Goal: Information Seeking & Learning: Understand process/instructions

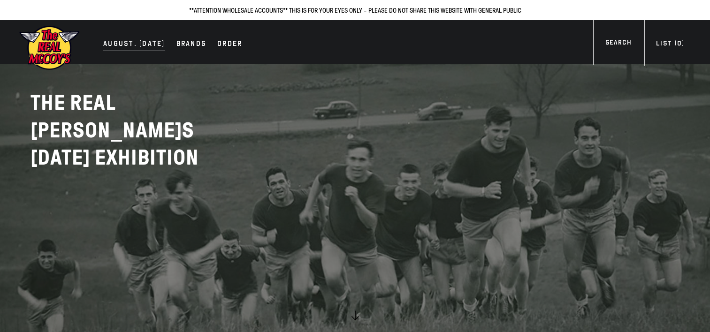
click at [125, 45] on div "AUGUST. 2025" at bounding box center [134, 44] width 62 height 13
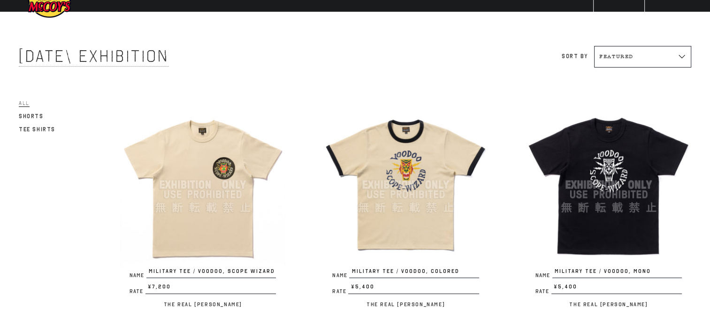
scroll to position [47, 0]
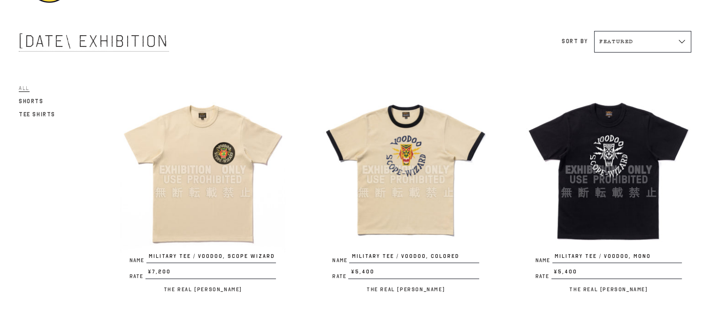
click at [200, 132] on img at bounding box center [202, 169] width 165 height 165
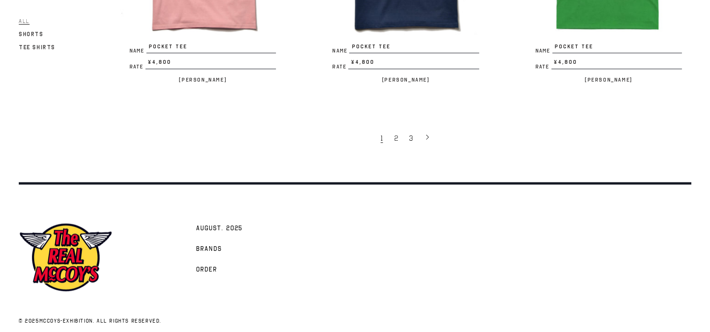
scroll to position [1892, 0]
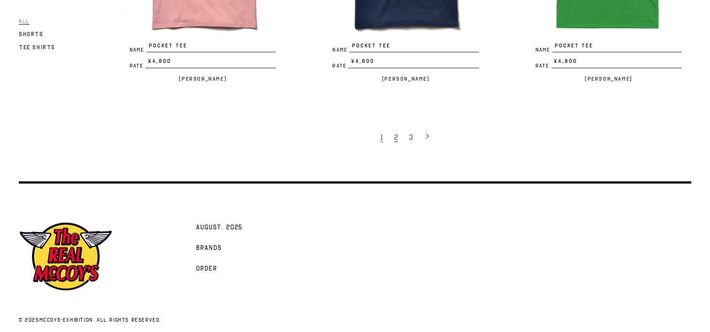
click at [396, 133] on span "2" at bounding box center [396, 137] width 4 height 9
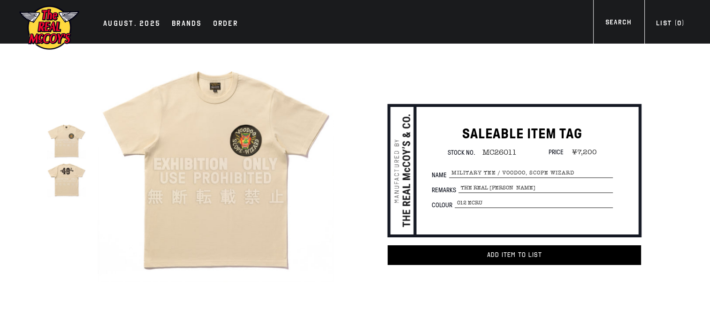
click at [60, 170] on img at bounding box center [66, 178] width 39 height 39
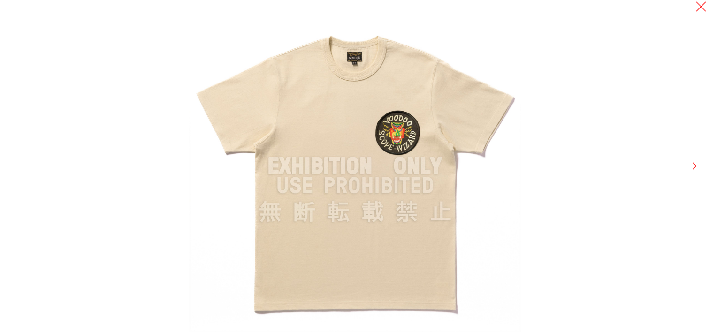
click at [692, 169] on button at bounding box center [691, 165] width 13 height 13
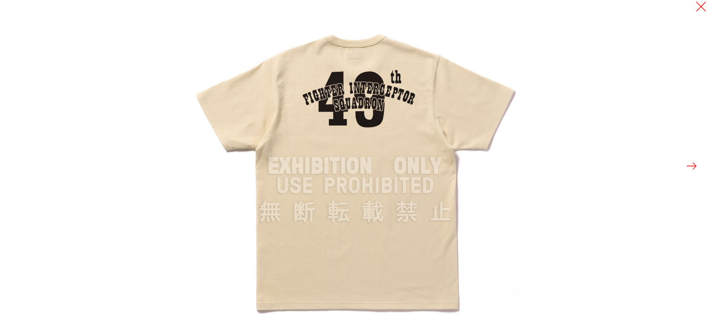
click at [692, 168] on button at bounding box center [691, 165] width 13 height 13
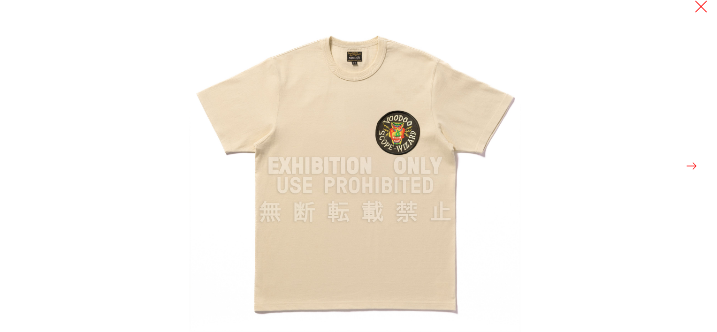
click at [701, 4] on button at bounding box center [700, 6] width 13 height 13
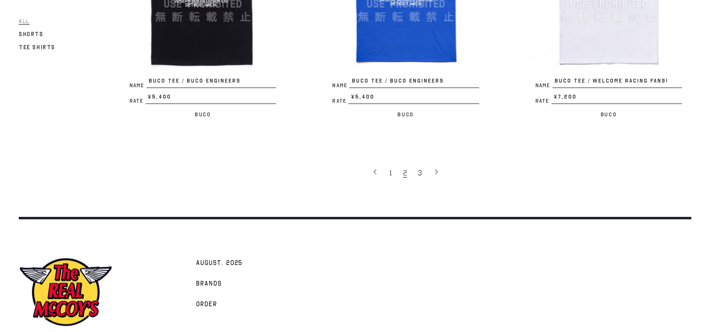
scroll to position [1909, 0]
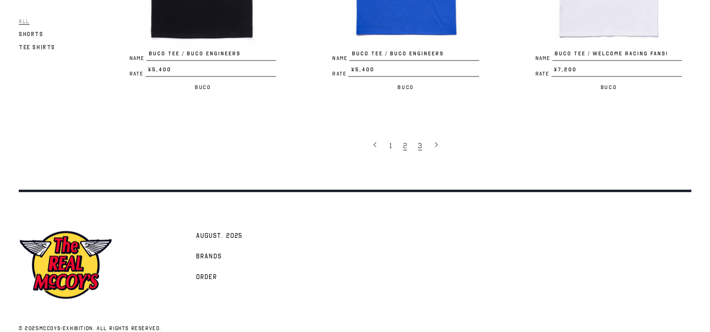
click at [422, 136] on link "3" at bounding box center [420, 146] width 15 height 20
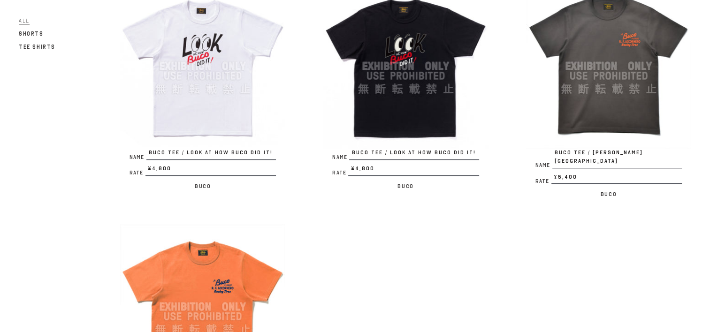
scroll to position [563, 0]
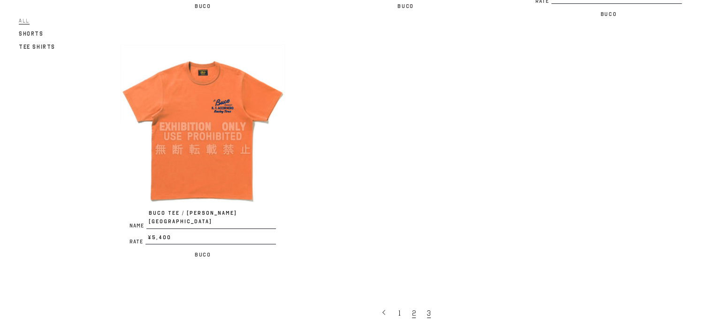
click at [418, 303] on link "2" at bounding box center [414, 313] width 15 height 20
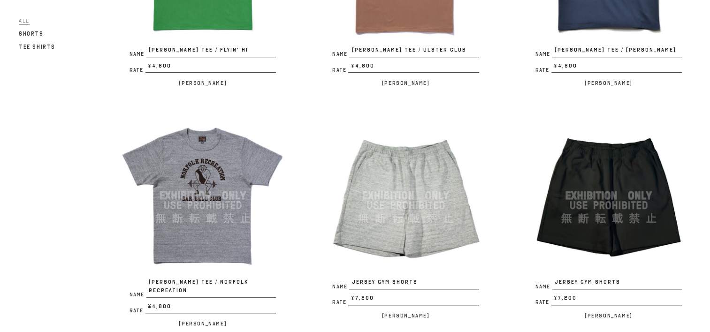
scroll to position [750, 0]
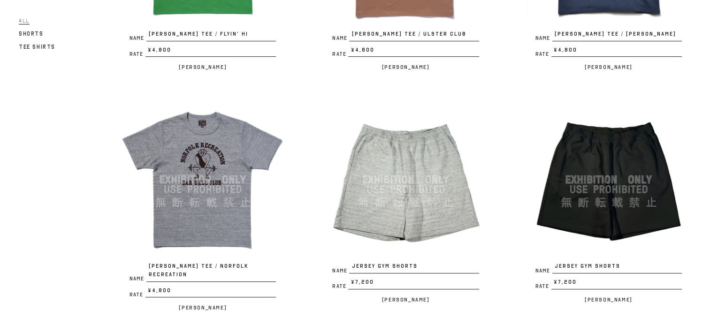
click at [623, 143] on img at bounding box center [608, 179] width 165 height 165
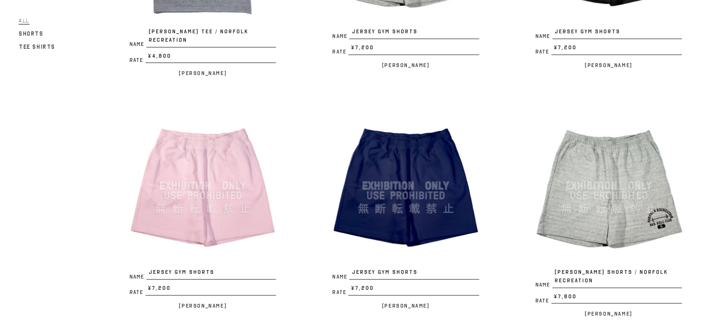
click at [217, 141] on img at bounding box center [202, 185] width 165 height 165
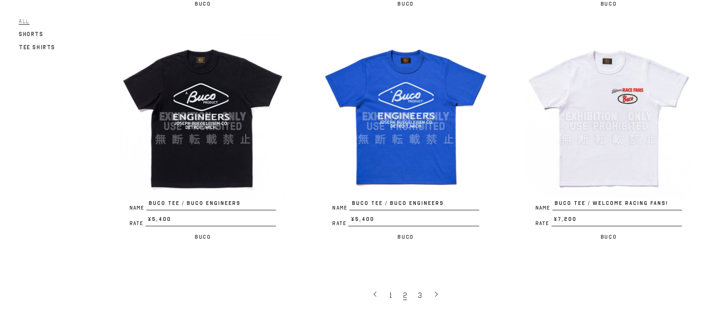
scroll to position [1782, 0]
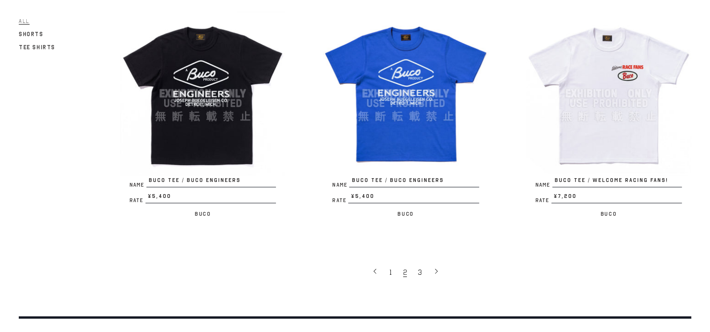
click at [410, 262] on link "2" at bounding box center [404, 272] width 13 height 20
click at [405, 268] on span "2" at bounding box center [405, 272] width 4 height 9
click at [404, 268] on span "2" at bounding box center [405, 272] width 4 height 9
click at [388, 262] on link "1" at bounding box center [392, 272] width 14 height 20
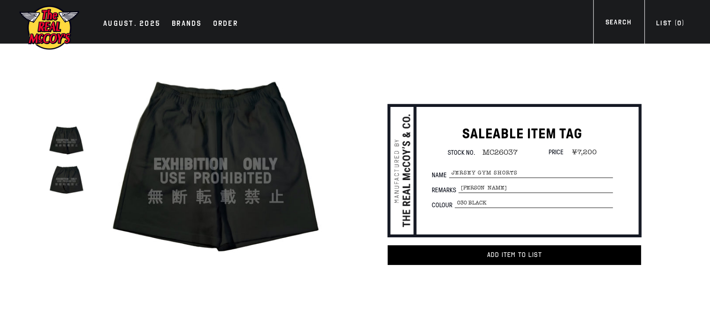
click at [55, 182] on img at bounding box center [66, 178] width 39 height 39
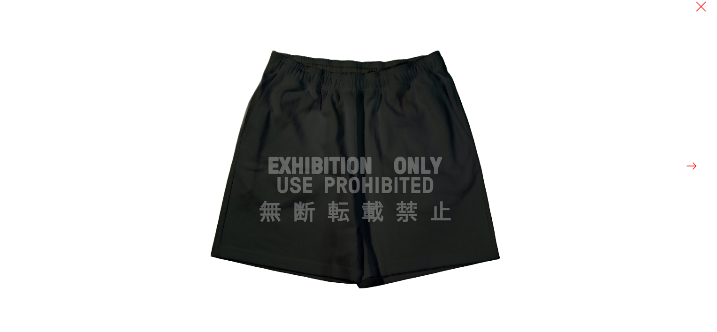
click at [692, 169] on button at bounding box center [691, 165] width 13 height 13
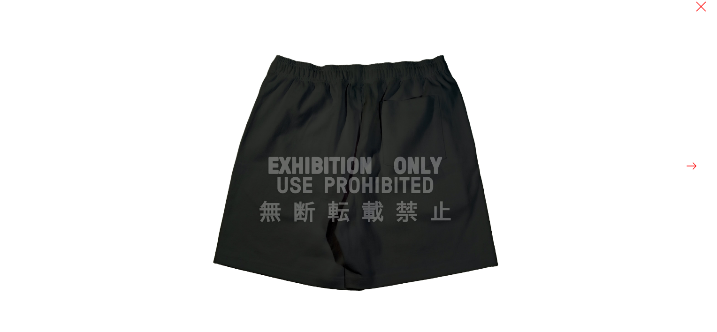
click at [692, 167] on button at bounding box center [691, 165] width 13 height 13
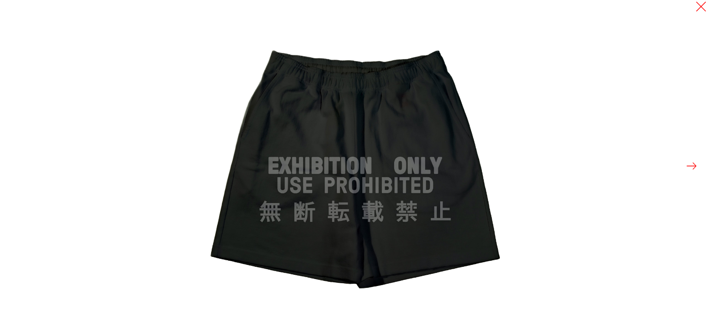
click at [691, 166] on button at bounding box center [691, 165] width 13 height 13
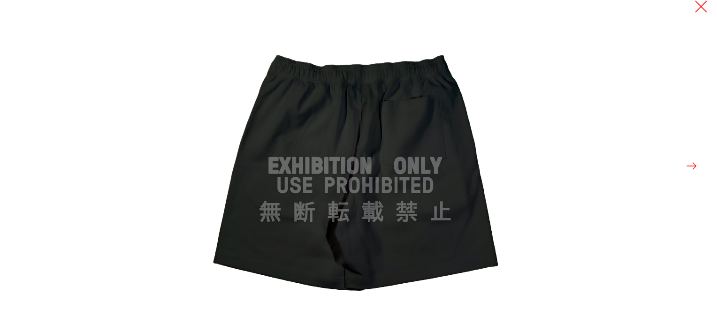
click at [699, 9] on button at bounding box center [700, 6] width 13 height 13
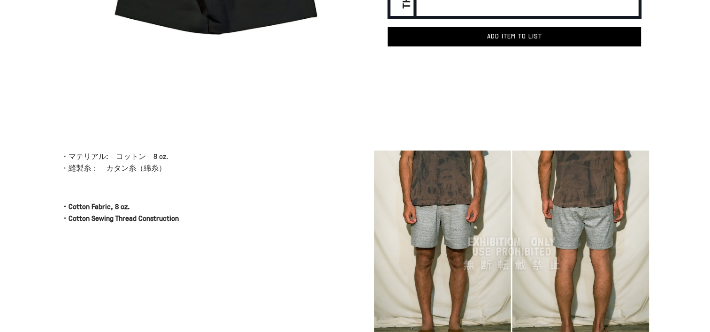
scroll to position [234, 0]
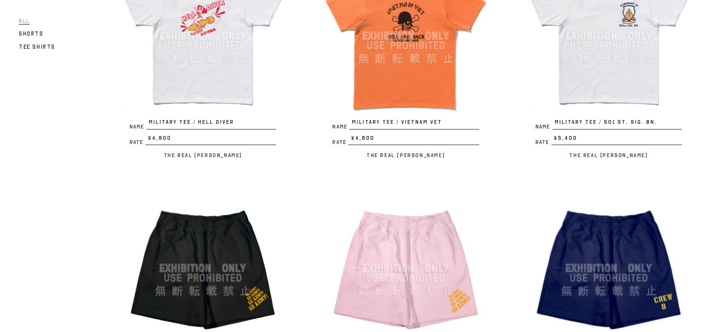
scroll to position [1126, 0]
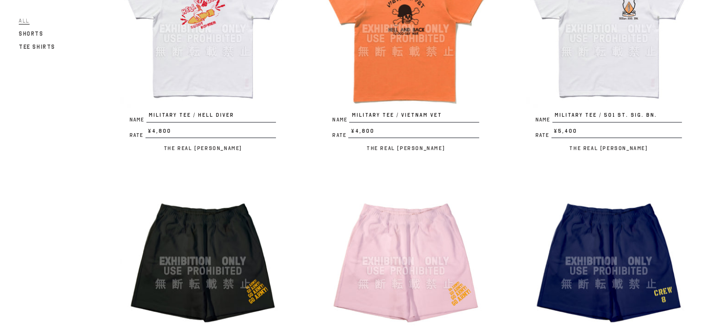
click at [400, 232] on img at bounding box center [405, 260] width 165 height 165
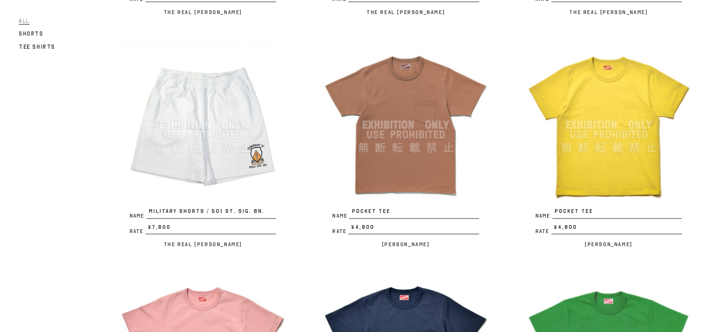
scroll to position [1454, 0]
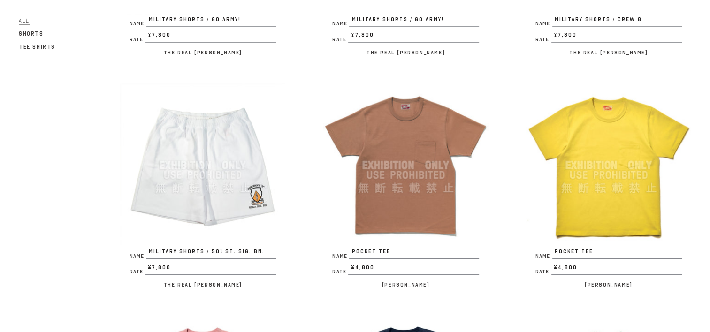
click at [214, 137] on img at bounding box center [202, 165] width 165 height 165
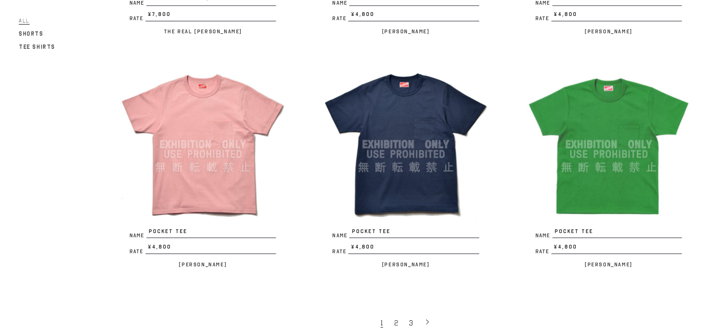
scroll to position [1705, 0]
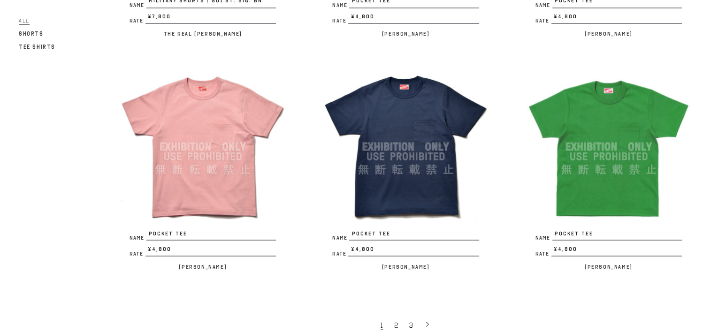
click at [407, 98] on img at bounding box center [405, 146] width 165 height 165
click at [219, 102] on img at bounding box center [202, 146] width 165 height 165
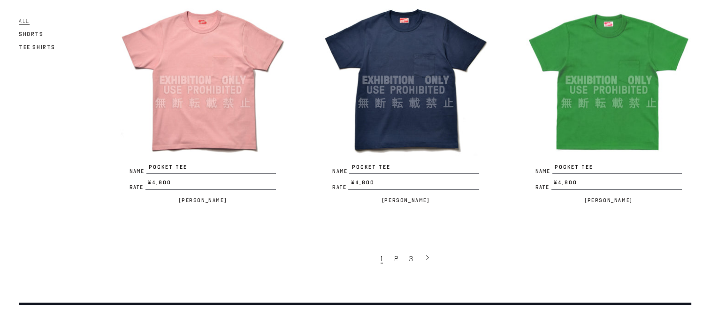
scroll to position [1892, 0]
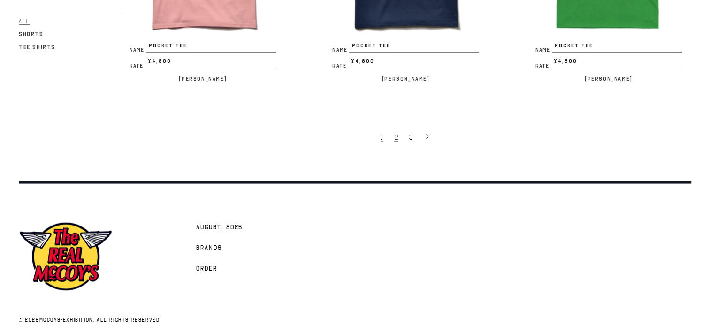
click at [395, 133] on span "2" at bounding box center [396, 137] width 4 height 9
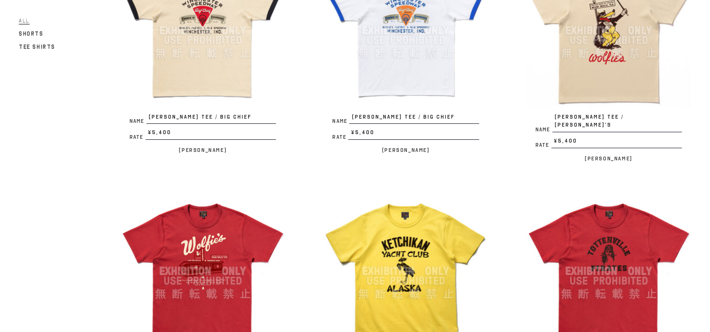
scroll to position [234, 0]
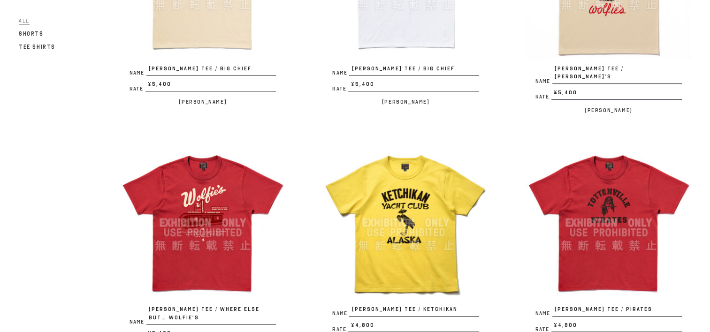
click at [212, 172] on img at bounding box center [202, 222] width 165 height 165
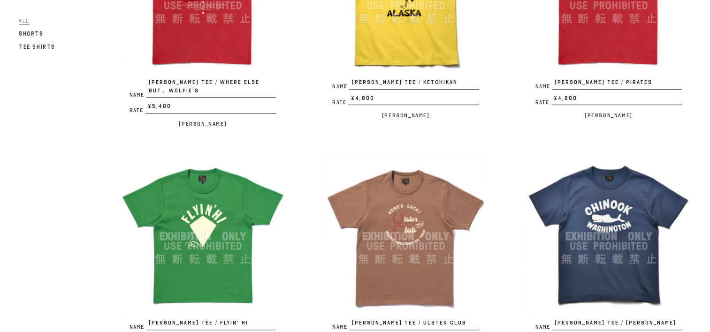
scroll to position [469, 0]
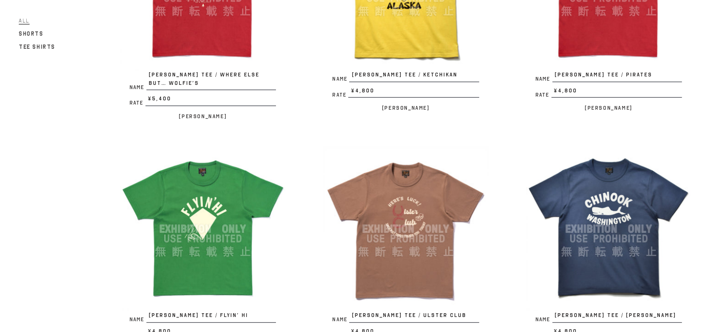
click at [208, 182] on img at bounding box center [202, 228] width 165 height 165
click at [597, 177] on img at bounding box center [608, 228] width 165 height 165
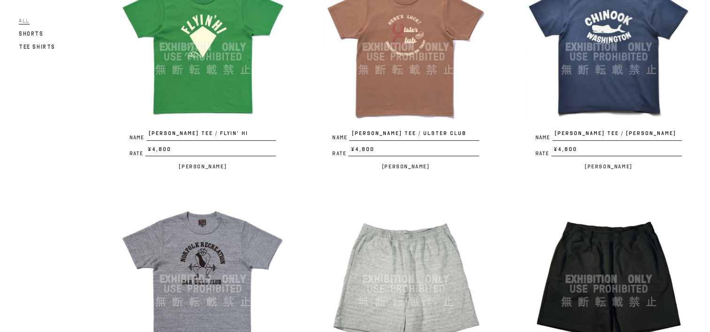
scroll to position [657, 0]
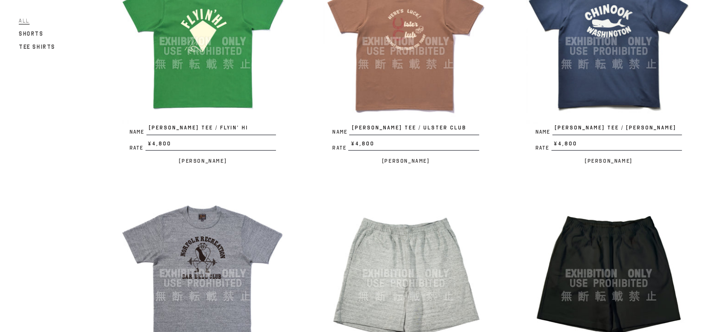
click at [219, 228] on img at bounding box center [202, 273] width 165 height 165
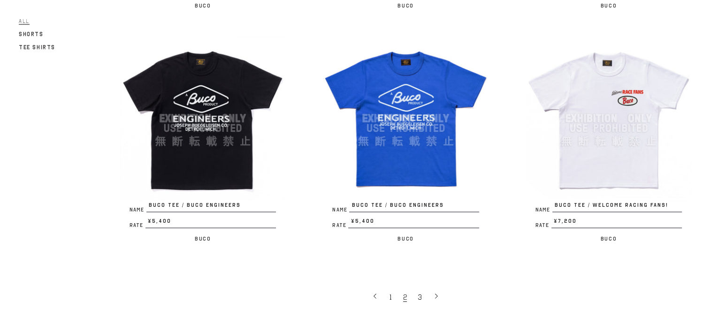
scroll to position [1735, 0]
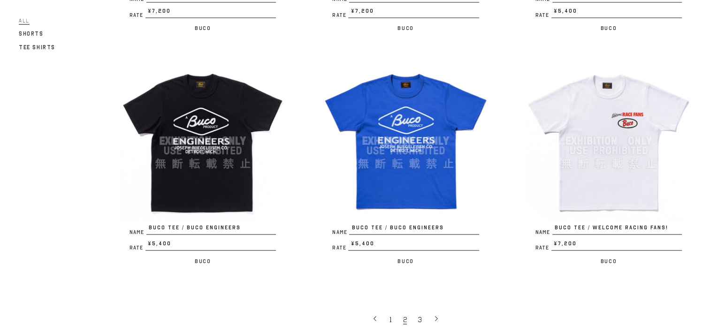
click at [619, 84] on img at bounding box center [608, 140] width 165 height 165
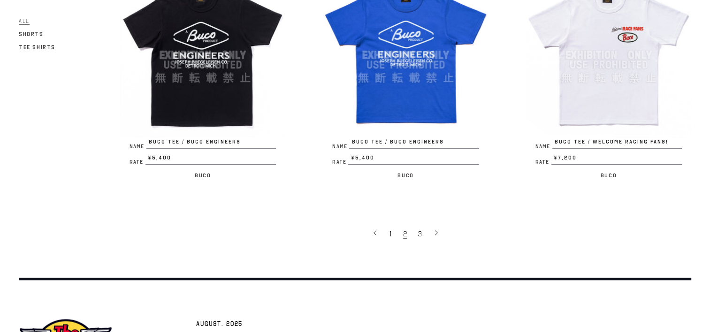
scroll to position [1876, 0]
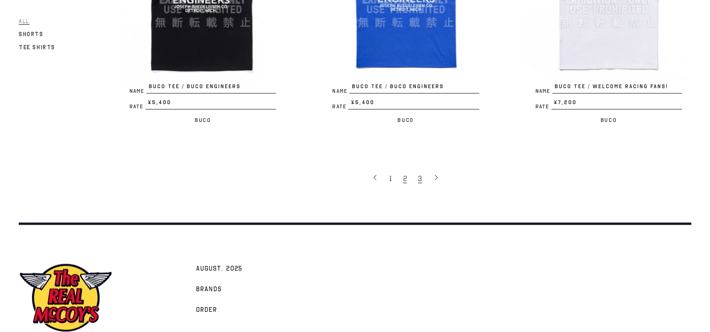
click at [418, 174] on span "3" at bounding box center [420, 178] width 4 height 9
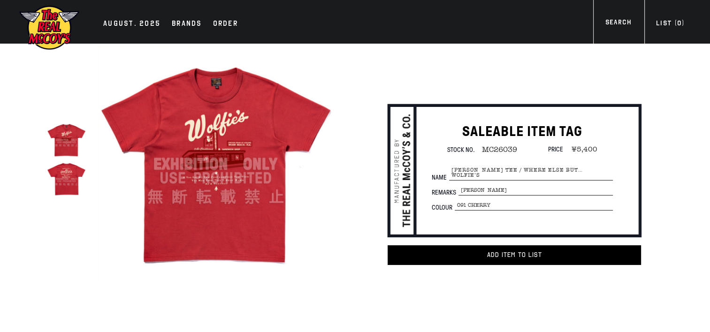
click at [86, 181] on div at bounding box center [71, 164] width 48 height 241
click at [68, 184] on img at bounding box center [66, 178] width 39 height 39
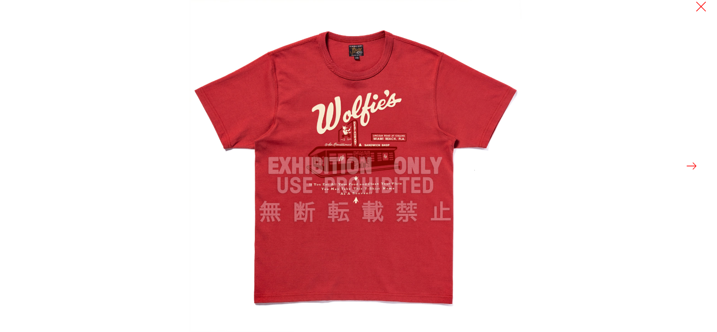
click at [694, 167] on button at bounding box center [691, 165] width 13 height 13
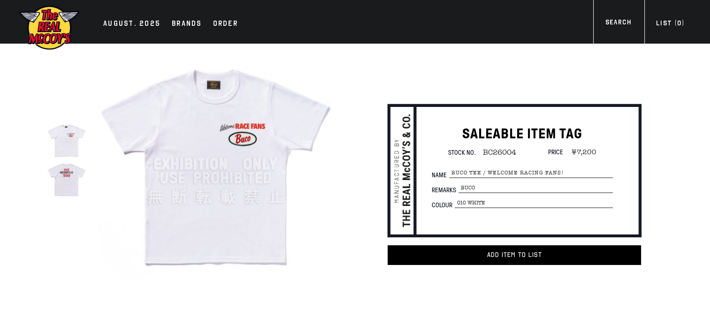
click at [63, 174] on img at bounding box center [66, 178] width 39 height 39
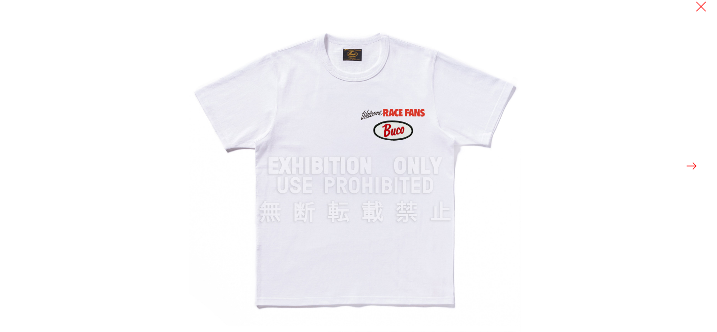
click at [691, 167] on button at bounding box center [691, 165] width 13 height 13
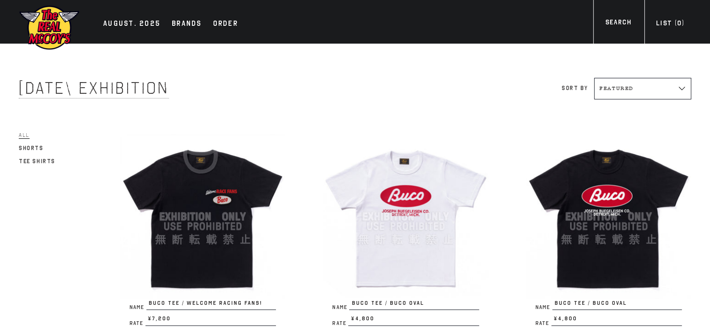
click at [422, 164] on img at bounding box center [405, 216] width 165 height 165
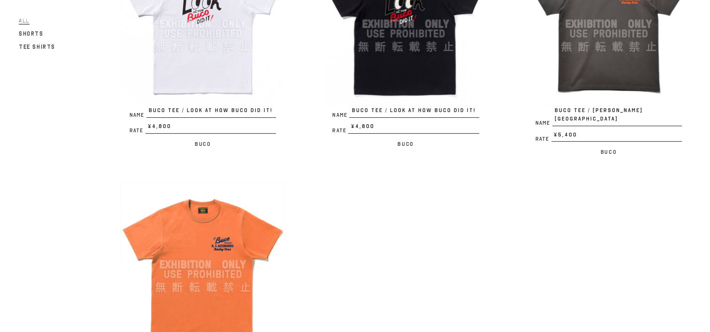
scroll to position [516, 0]
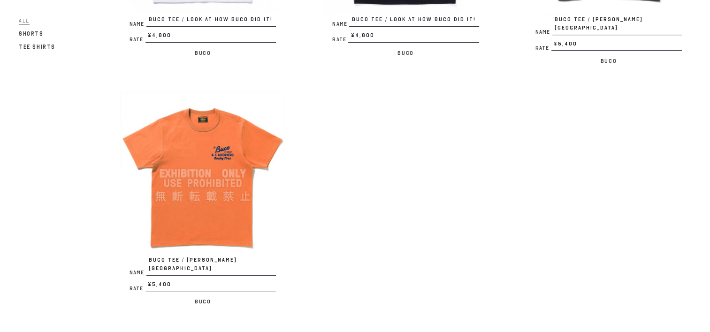
click at [203, 130] on img at bounding box center [202, 173] width 165 height 165
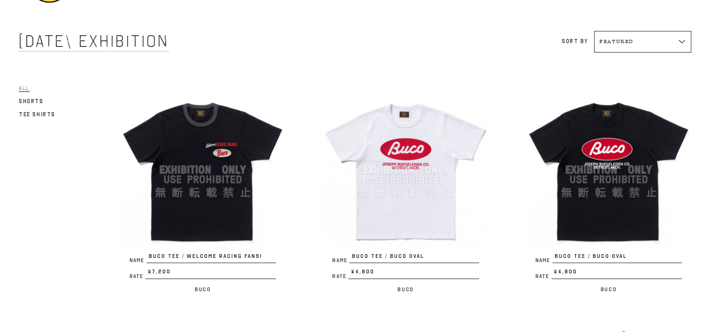
scroll to position [0, 0]
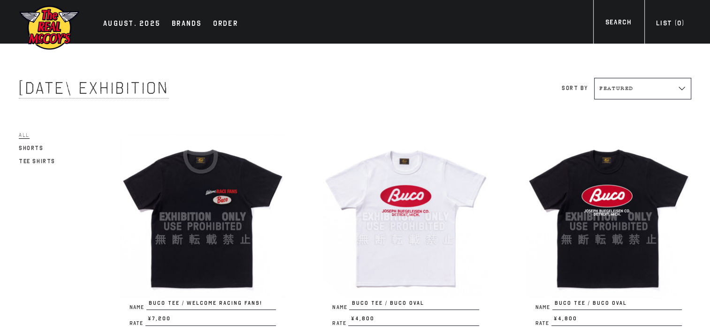
click at [426, 189] on img at bounding box center [405, 216] width 165 height 165
click at [222, 25] on div "Order" at bounding box center [225, 24] width 25 height 13
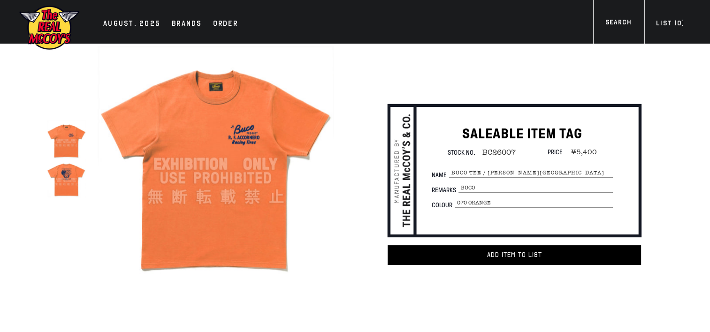
click at [52, 182] on img at bounding box center [66, 178] width 39 height 39
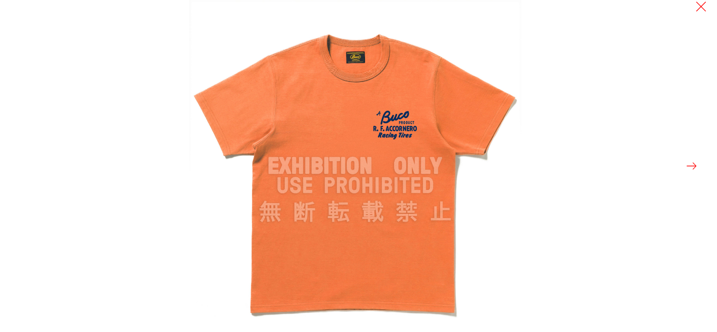
click at [695, 163] on button at bounding box center [691, 165] width 13 height 13
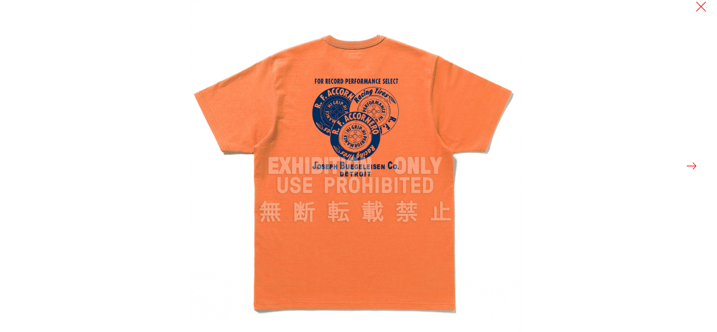
click at [693, 166] on button at bounding box center [691, 165] width 13 height 13
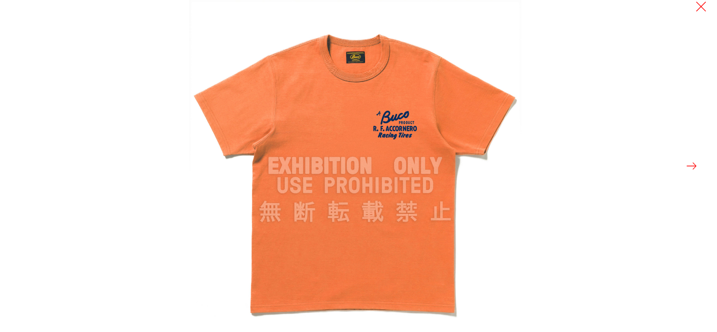
click at [693, 166] on button at bounding box center [691, 165] width 13 height 13
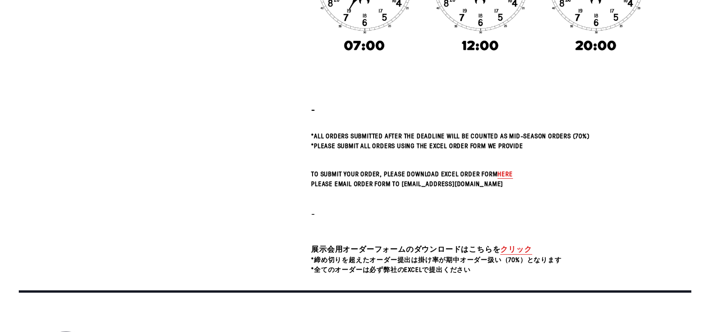
scroll to position [370, 0]
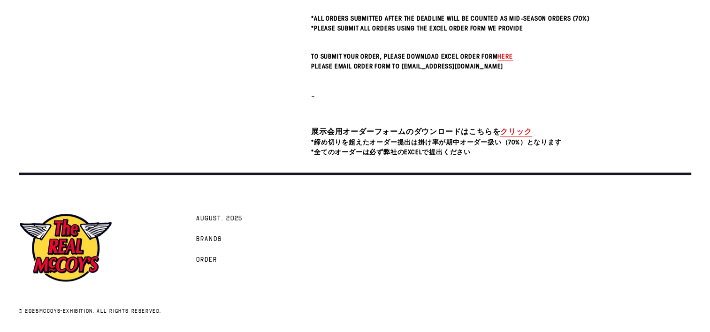
click at [507, 56] on span "here" at bounding box center [504, 56] width 15 height 9
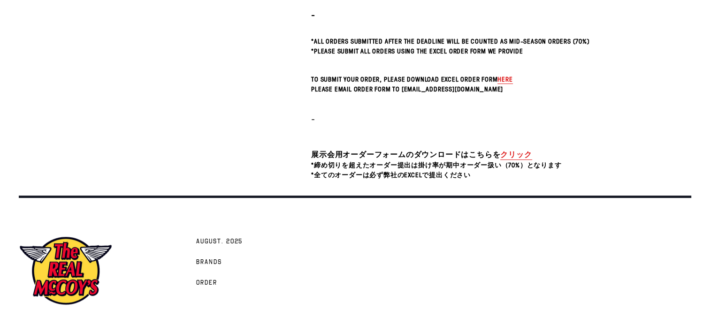
scroll to position [323, 0]
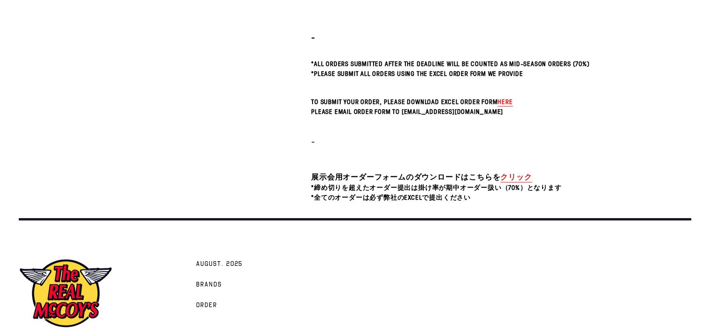
click at [505, 100] on span "here" at bounding box center [504, 101] width 15 height 9
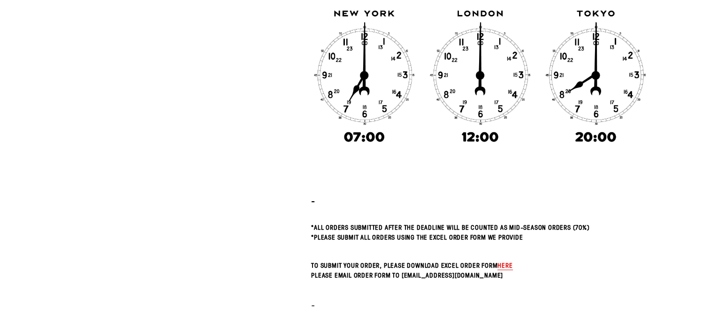
scroll to position [229, 0]
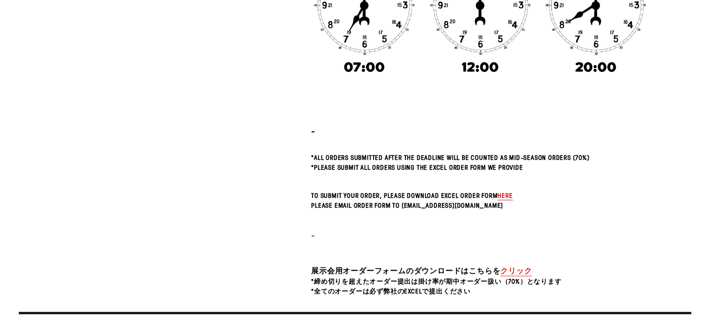
click at [519, 272] on link "クリック" at bounding box center [515, 270] width 31 height 11
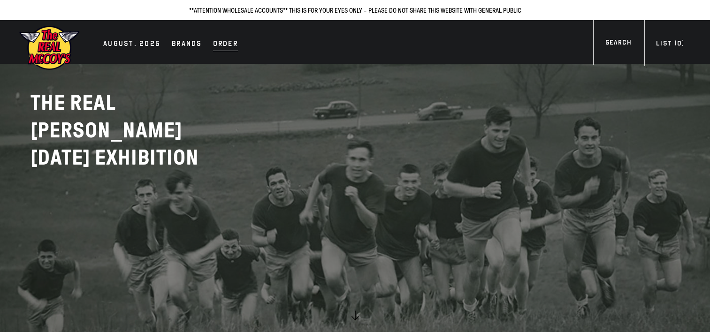
click at [222, 38] on div "Order" at bounding box center [225, 44] width 25 height 13
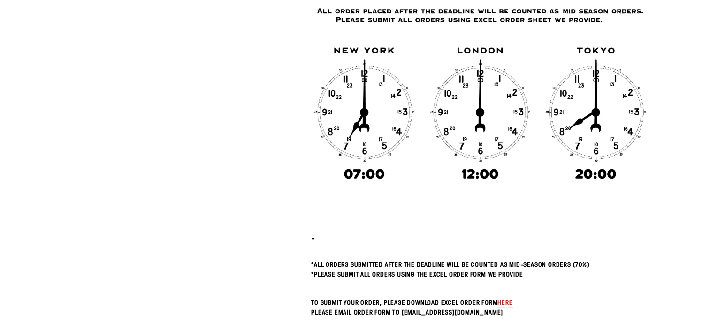
scroll to position [328, 0]
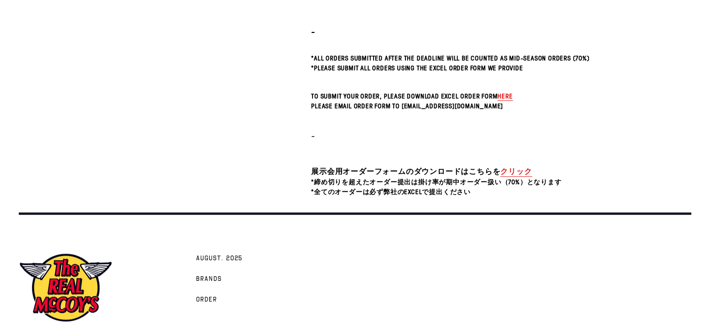
click at [505, 97] on span "here" at bounding box center [504, 95] width 15 height 9
